Goal: Transaction & Acquisition: Purchase product/service

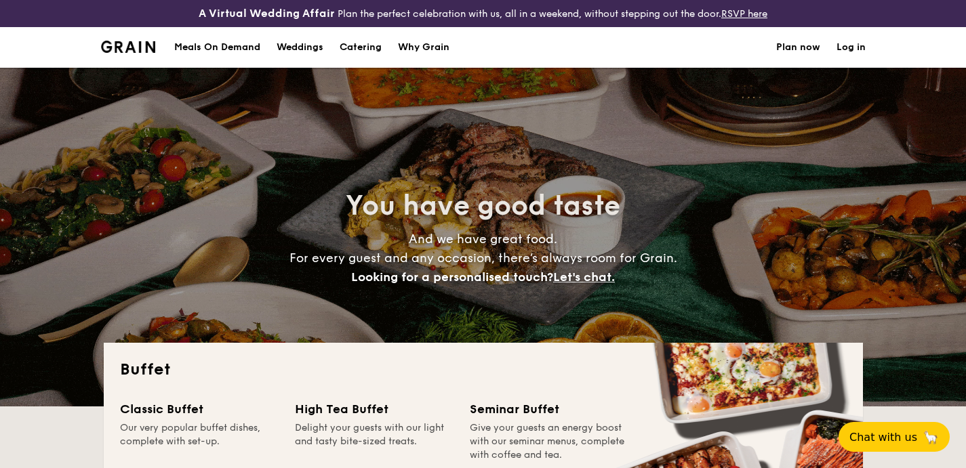
select select
click at [184, 46] on div "Meals On Demand" at bounding box center [217, 47] width 86 height 41
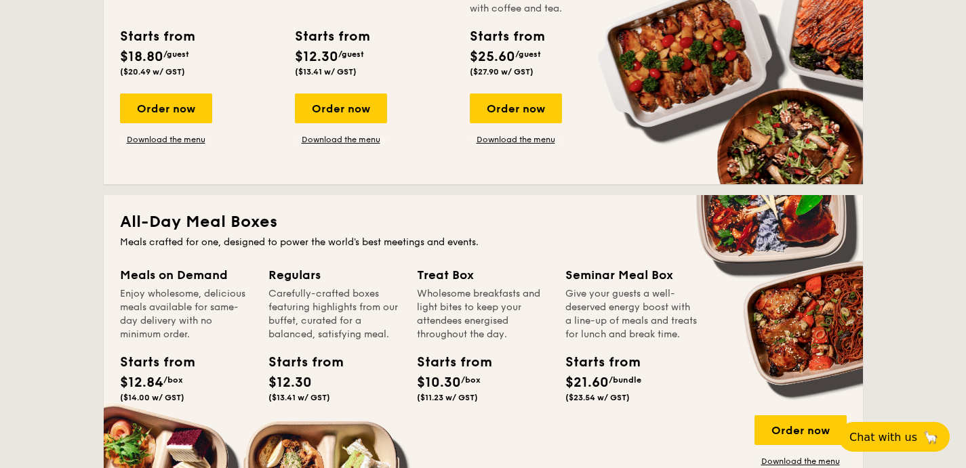
scroll to position [444, 0]
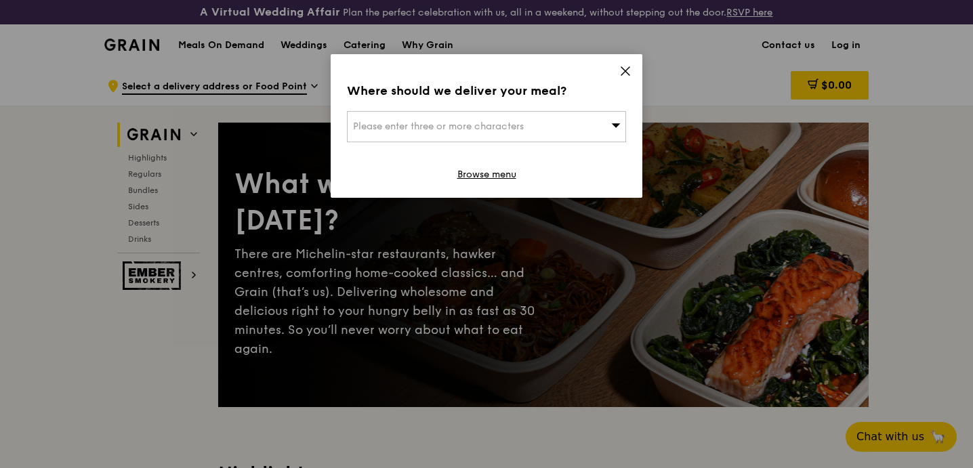
click at [634, 66] on div "Where should we deliver your meal? Please enter three or more characters Browse…" at bounding box center [487, 126] width 312 height 144
click at [626, 66] on icon at bounding box center [626, 71] width 12 height 12
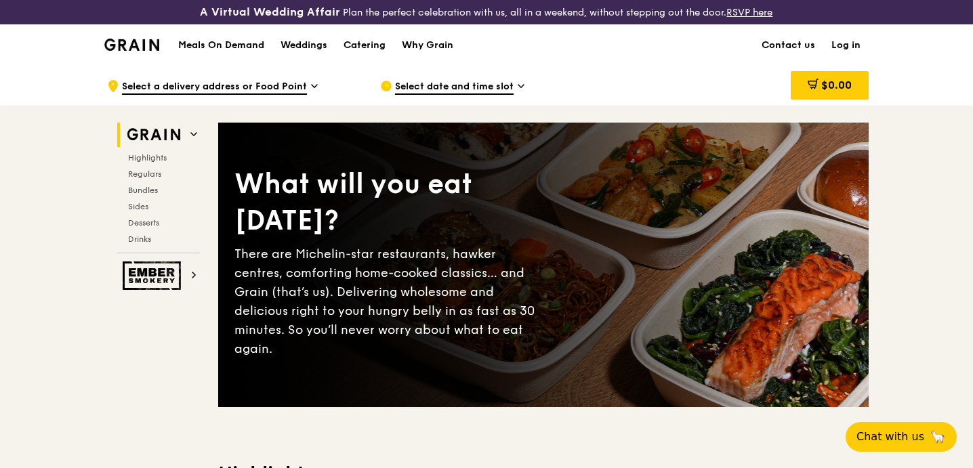
click at [146, 166] on div "Highlights Regulars Bundles Sides Desserts Drinks" at bounding box center [158, 199] width 83 height 92
click at [146, 169] on span "Regulars" at bounding box center [146, 173] width 36 height 9
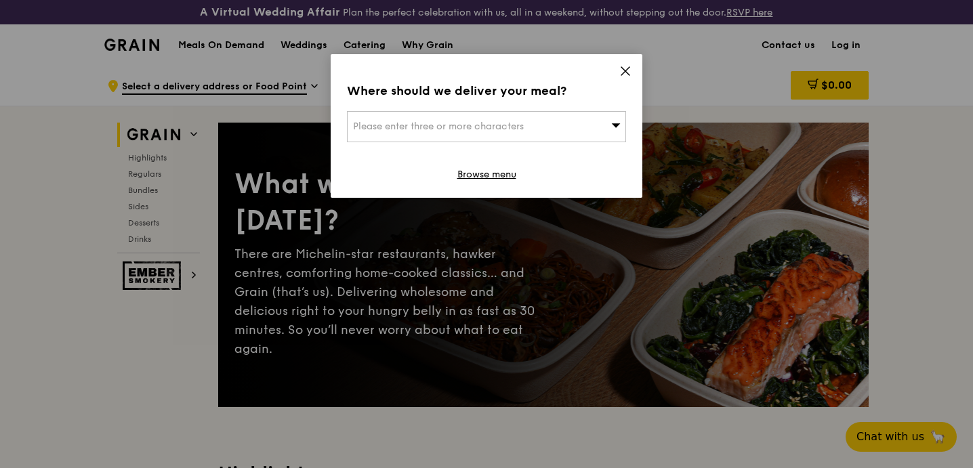
click at [625, 73] on icon at bounding box center [626, 71] width 12 height 12
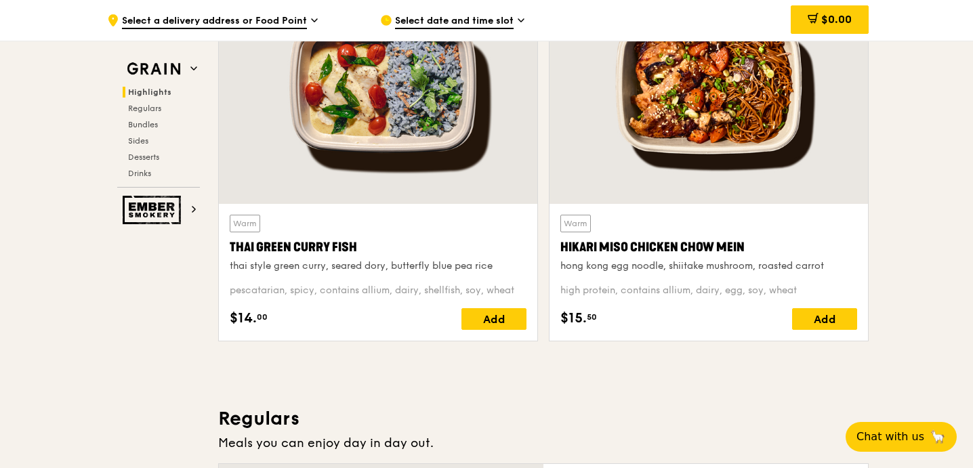
scroll to position [550, 0]
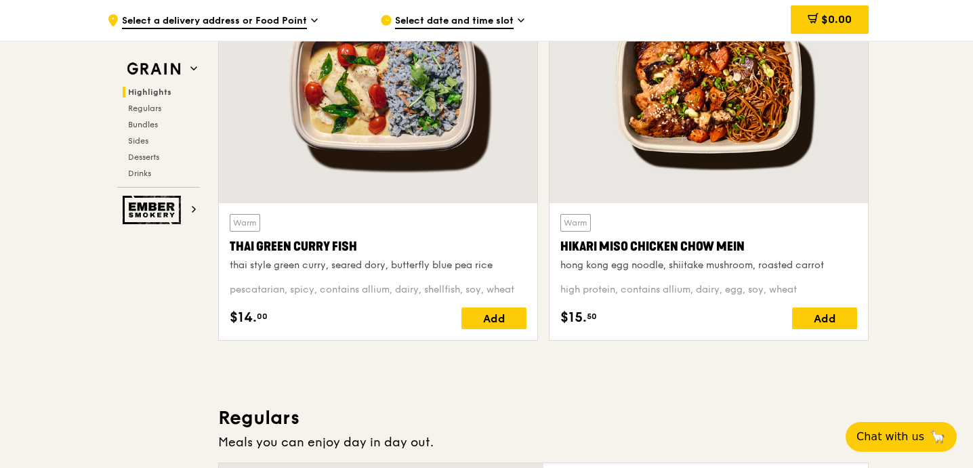
drag, startPoint x: 750, startPoint y: 244, endPoint x: 562, endPoint y: 251, distance: 188.6
click at [562, 251] on div "Hikari Miso Chicken Chow Mein" at bounding box center [709, 246] width 297 height 19
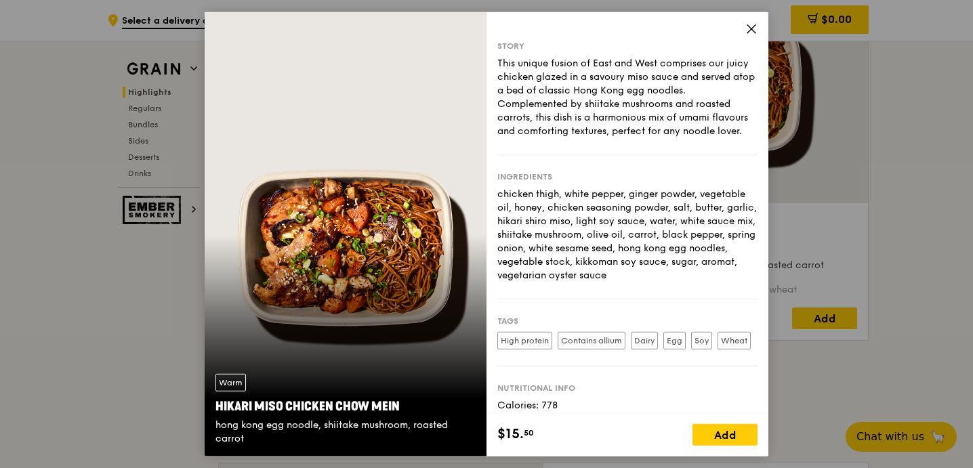
copy div "Hikari Miso Chicken Chow Mein"
click at [754, 25] on icon at bounding box center [752, 28] width 12 height 12
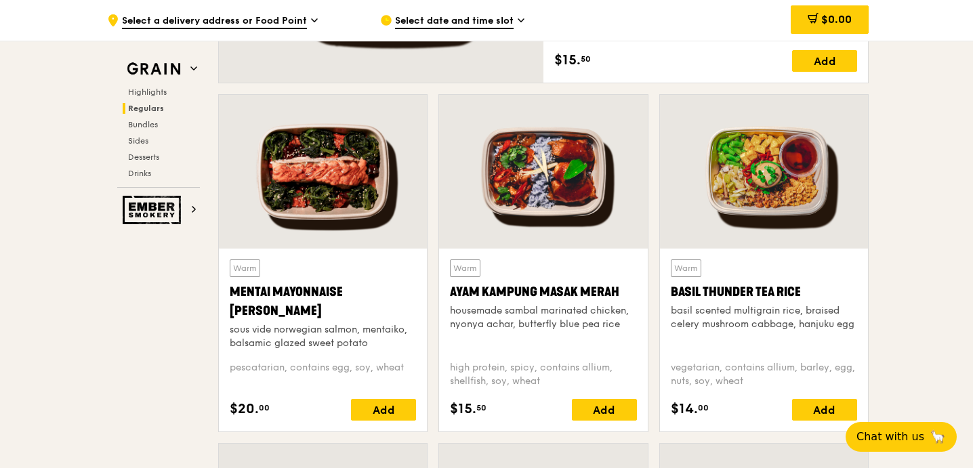
scroll to position [1170, 0]
